Goal: Information Seeking & Learning: Find specific fact

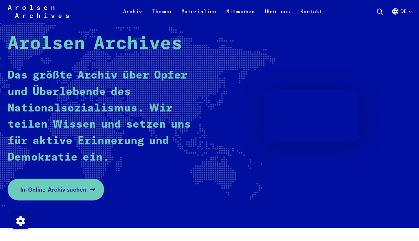
scroll to position [68, 0]
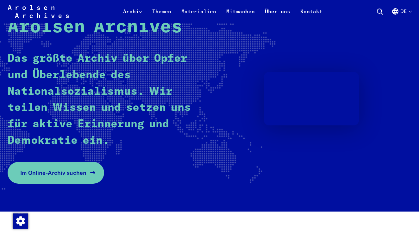
click at [60, 174] on span "Im Online-Archiv suchen" at bounding box center [53, 172] width 66 height 9
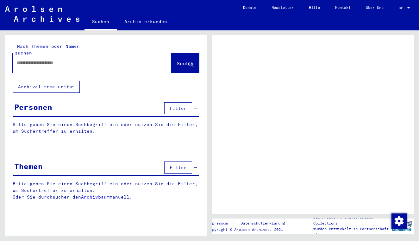
click at [55, 60] on div at bounding box center [84, 63] width 143 height 14
click at [59, 60] on input "text" at bounding box center [86, 63] width 140 height 7
type input "********"
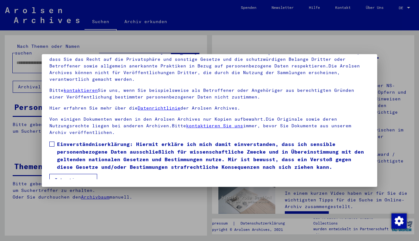
scroll to position [56, 0]
click at [60, 143] on span "Einverständniserklärung: Hiermit erkläre ich mich damit einverstanden, dass ich…" at bounding box center [213, 155] width 312 height 30
click at [71, 174] on button "Ich stimme zu" at bounding box center [73, 180] width 48 height 12
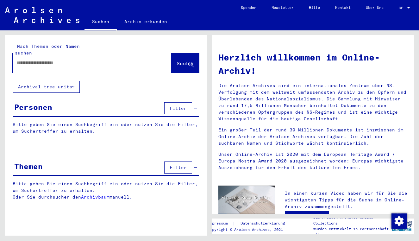
click at [45, 63] on div at bounding box center [83, 63] width 140 height 14
click at [46, 60] on input "text" at bounding box center [84, 63] width 136 height 7
type input "**********"
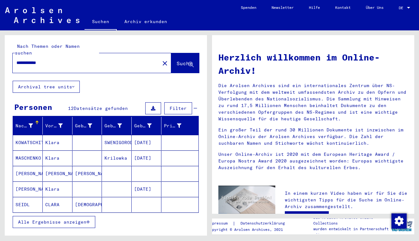
click at [61, 219] on span "Alle Ergebnisse anzeigen" at bounding box center [52, 222] width 68 height 6
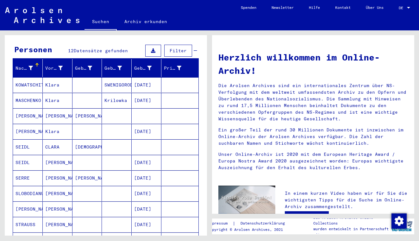
scroll to position [58, 0]
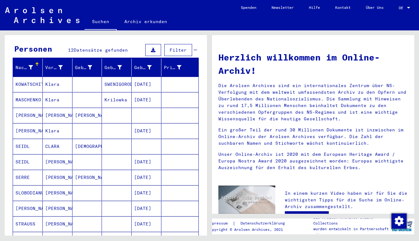
click at [85, 126] on mat-cell at bounding box center [87, 130] width 30 height 15
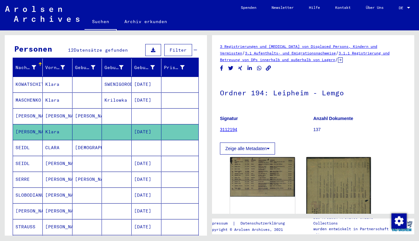
click at [80, 163] on mat-cell at bounding box center [87, 164] width 30 height 16
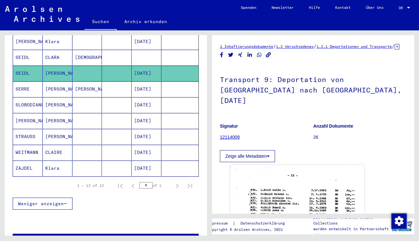
scroll to position [149, 0]
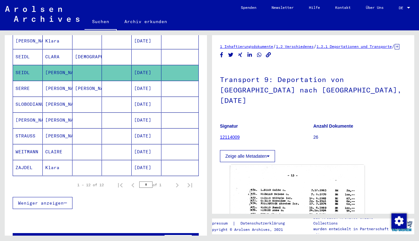
click at [107, 82] on mat-cell at bounding box center [117, 89] width 30 height 16
